Goal: Task Accomplishment & Management: Use online tool/utility

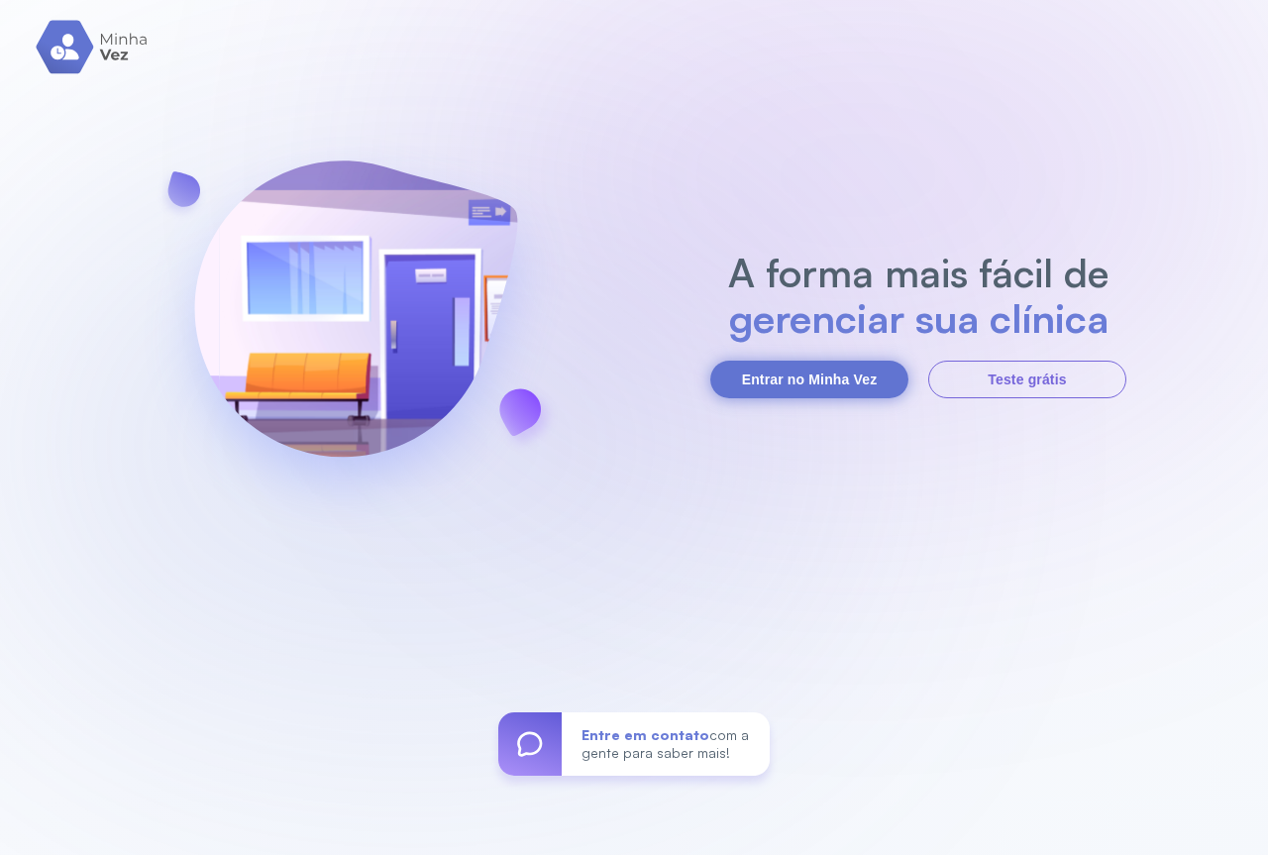
click at [779, 377] on button "Entrar no Minha Vez" at bounding box center [809, 380] width 198 height 38
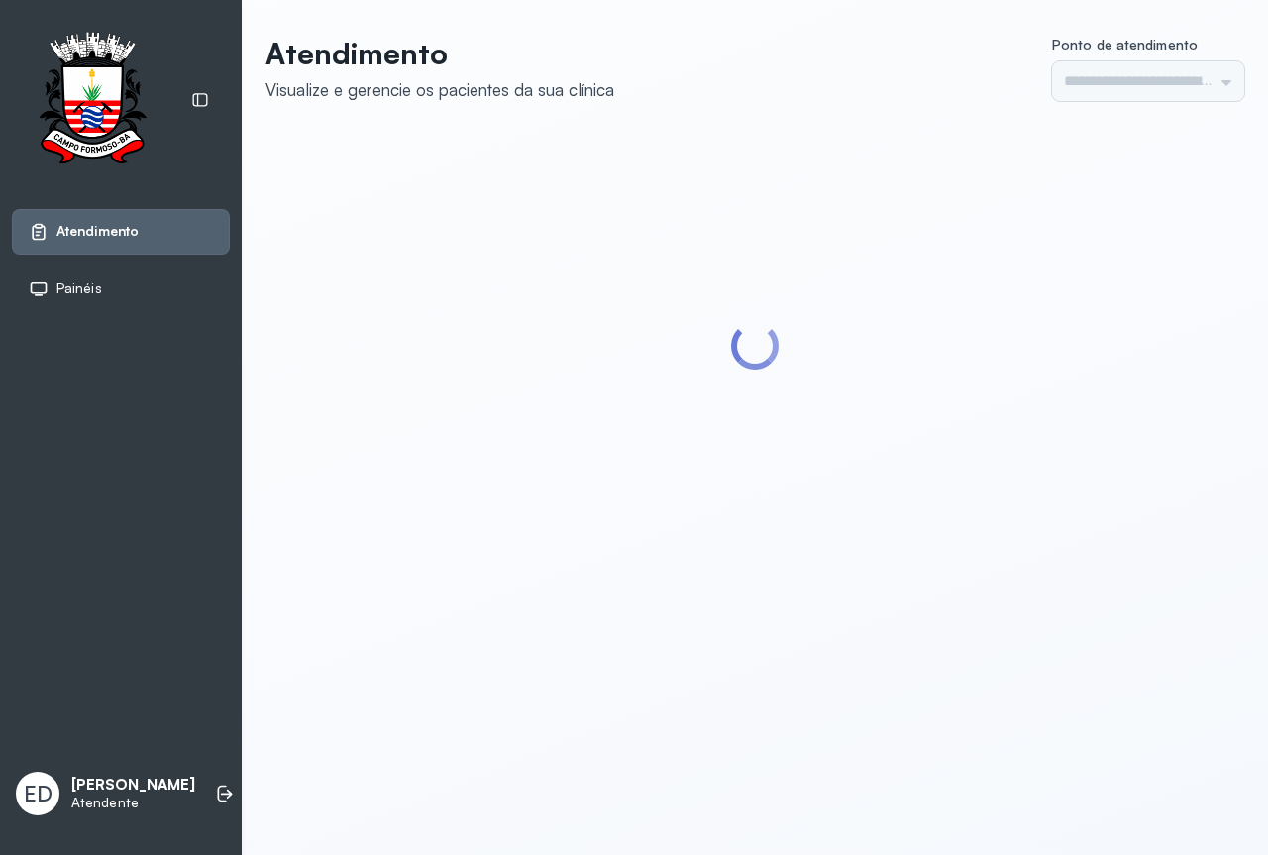
type input "*********"
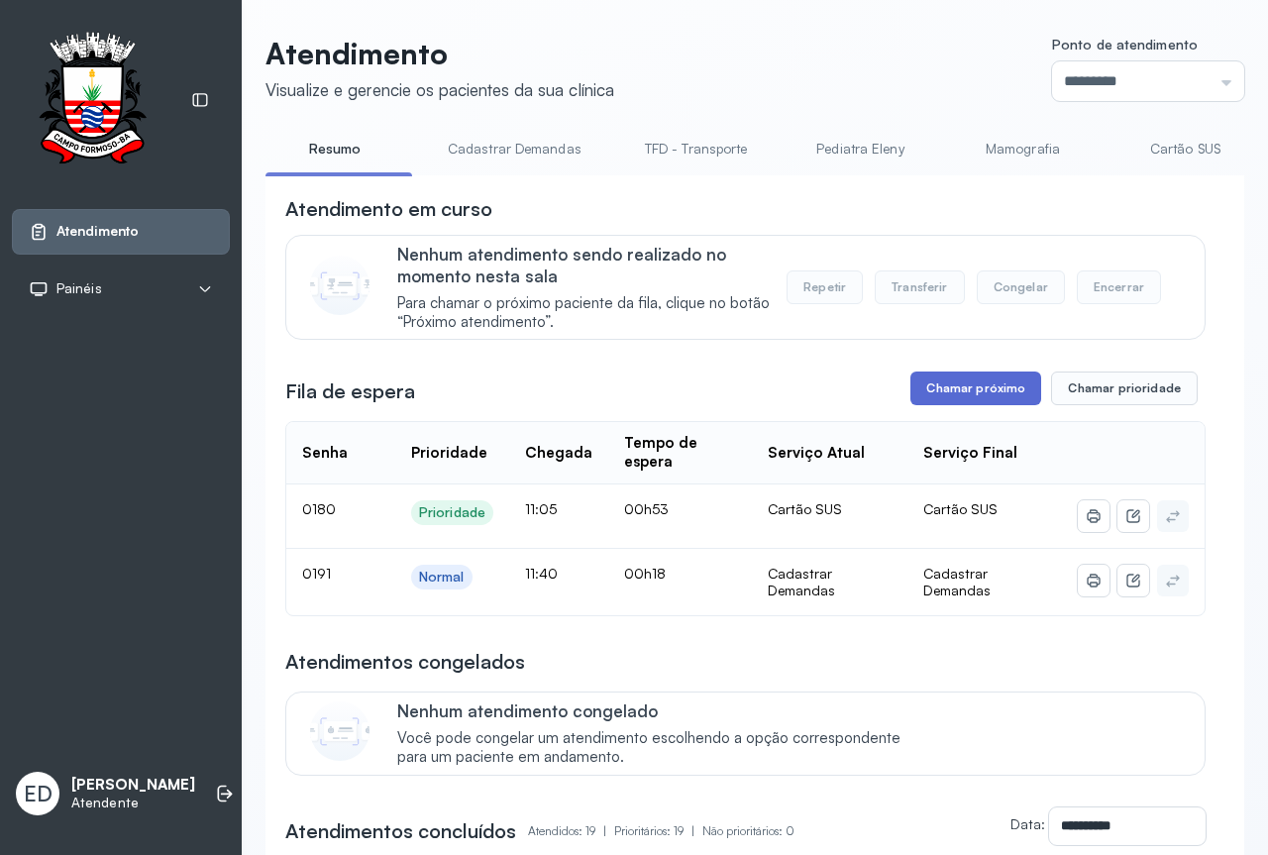
click at [949, 401] on button "Chamar próximo" at bounding box center [975, 388] width 131 height 34
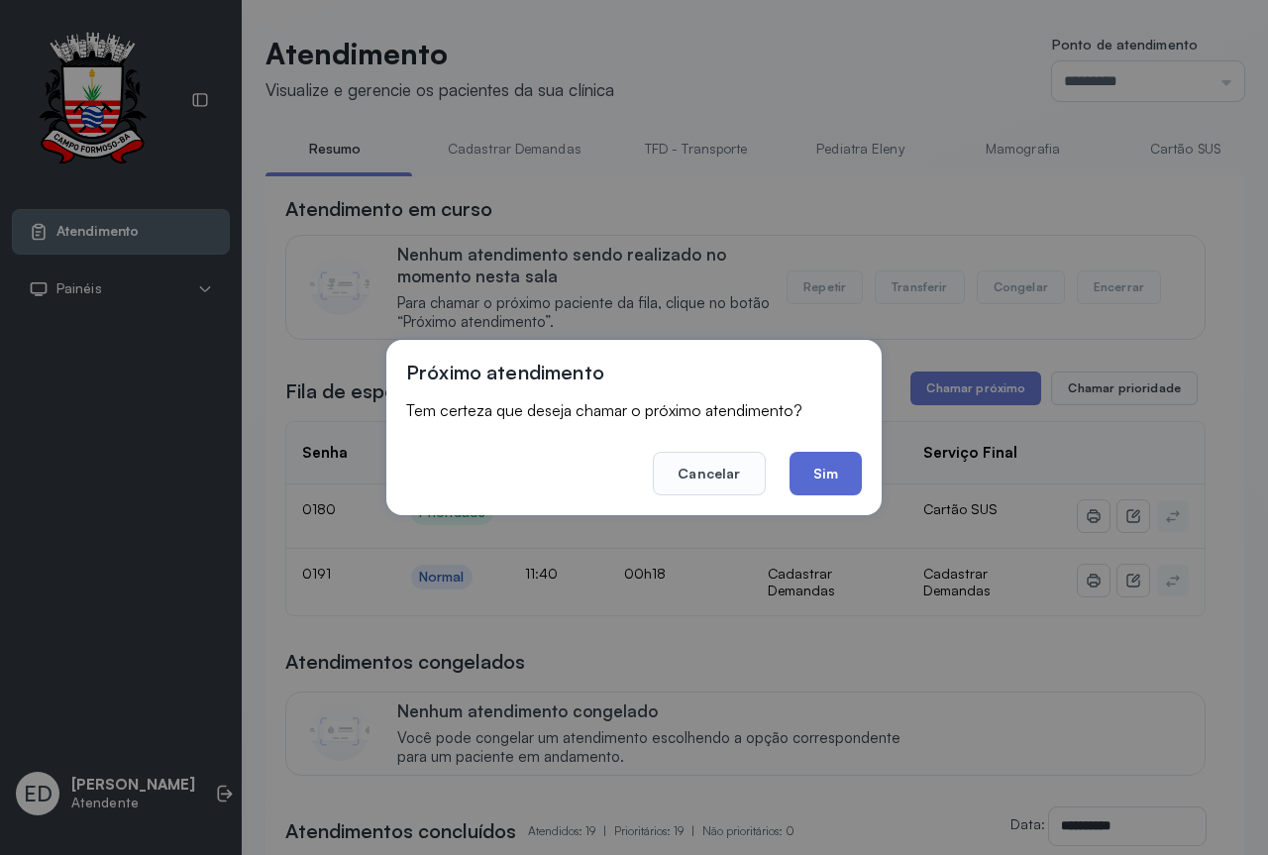
click at [813, 481] on button "Sim" at bounding box center [826, 474] width 72 height 44
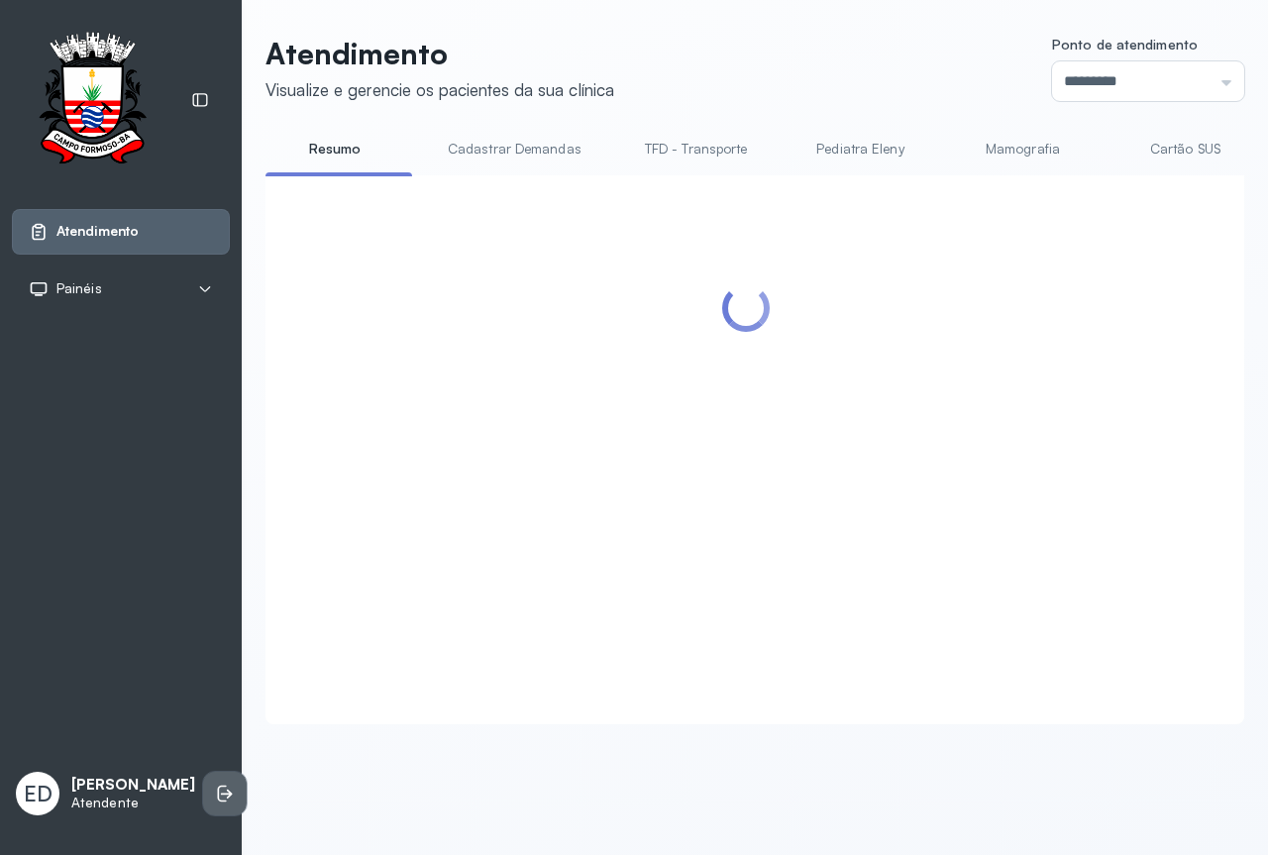
click at [215, 784] on icon at bounding box center [225, 794] width 20 height 20
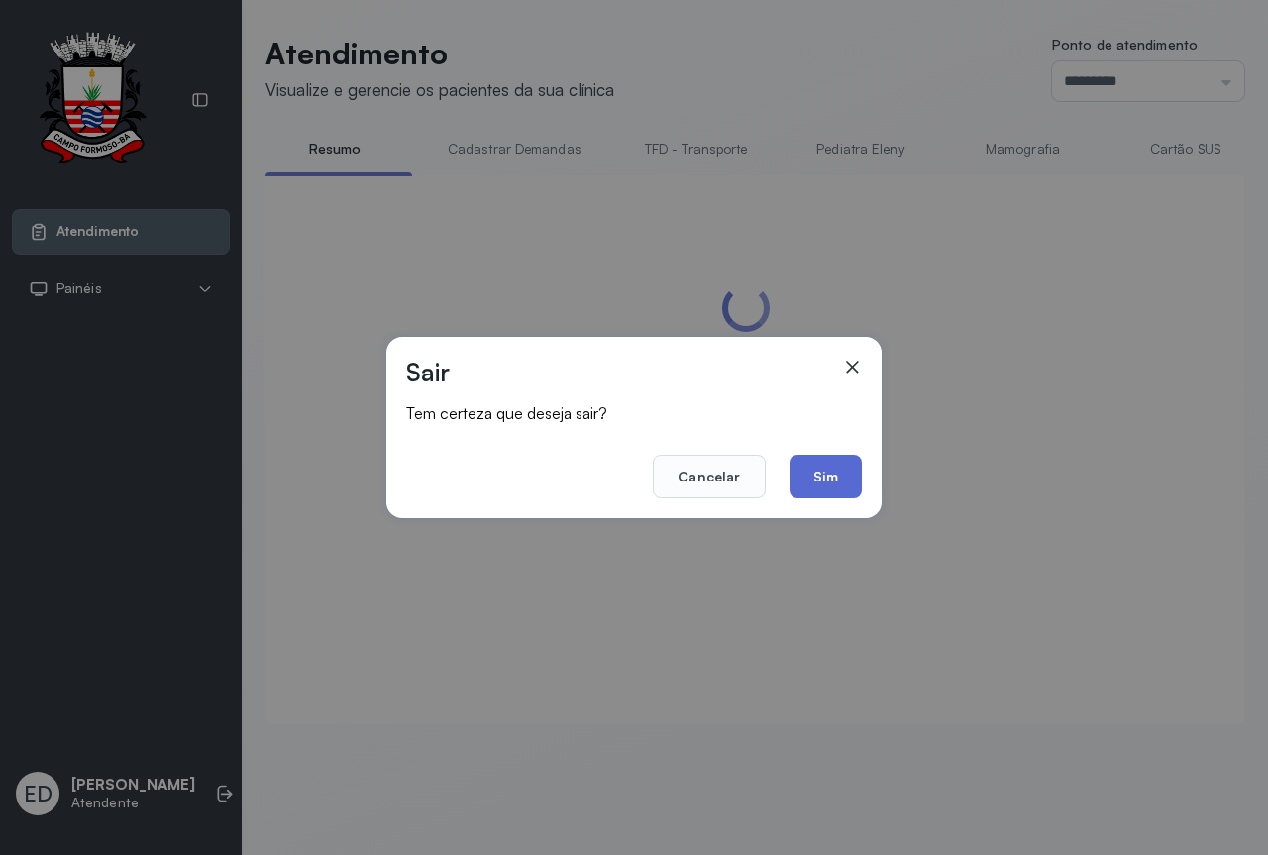
click at [844, 489] on button "Sim" at bounding box center [826, 477] width 72 height 44
